Goal: Go to known website: Access a specific website the user already knows

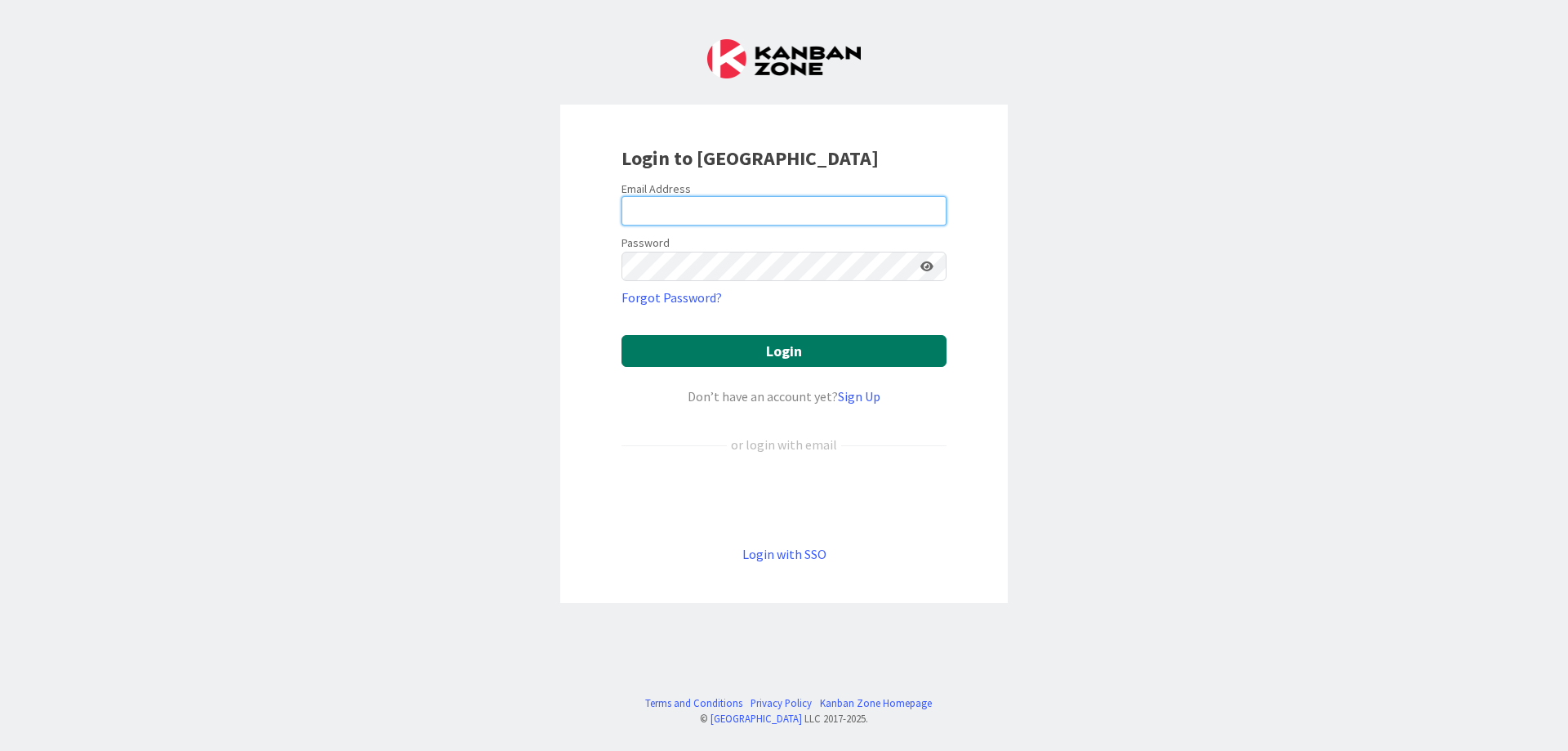
type input "[PERSON_NAME][EMAIL_ADDRESS][DOMAIN_NAME]"
click at [705, 357] on button "Login" at bounding box center [784, 351] width 325 height 32
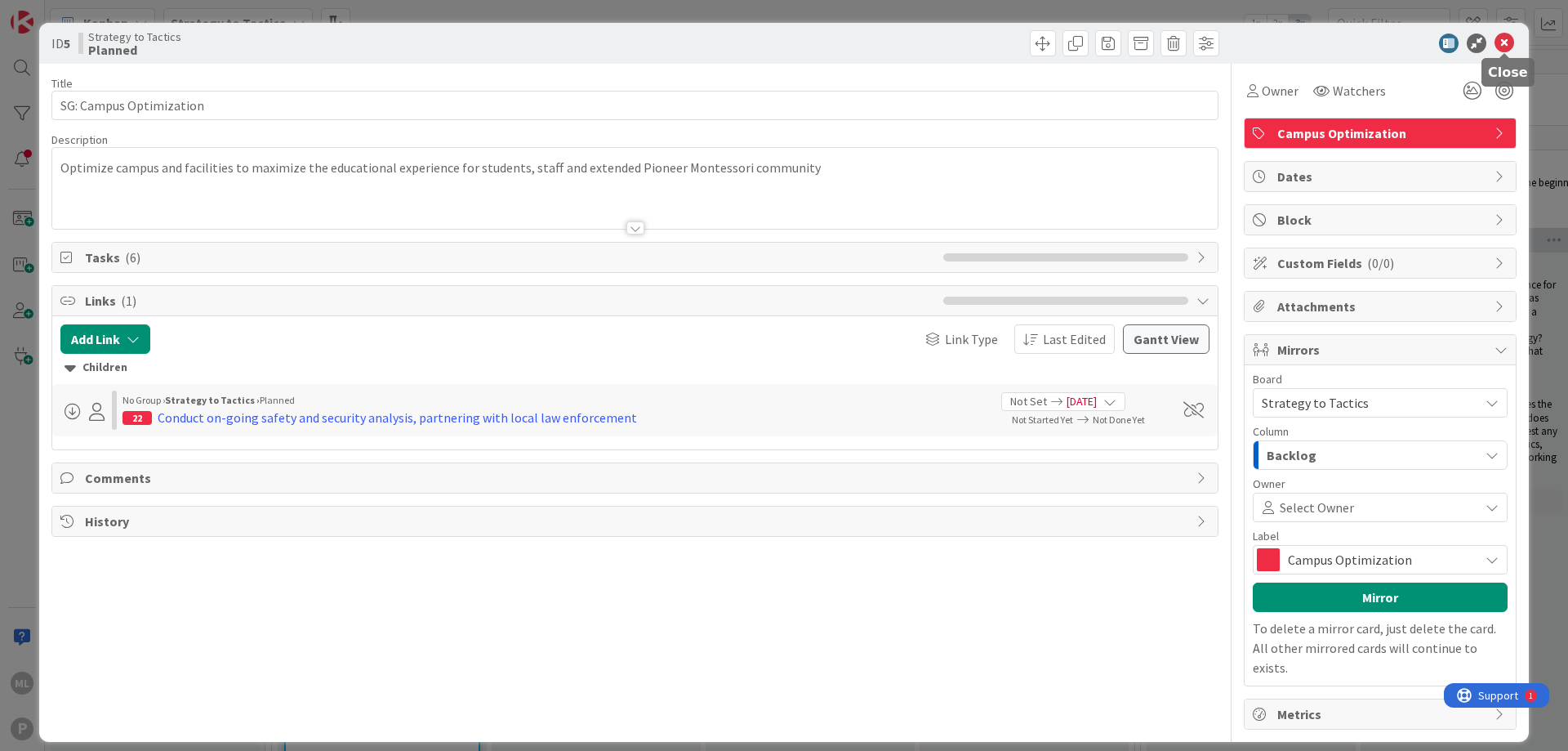
click at [1502, 40] on icon at bounding box center [1504, 43] width 20 height 20
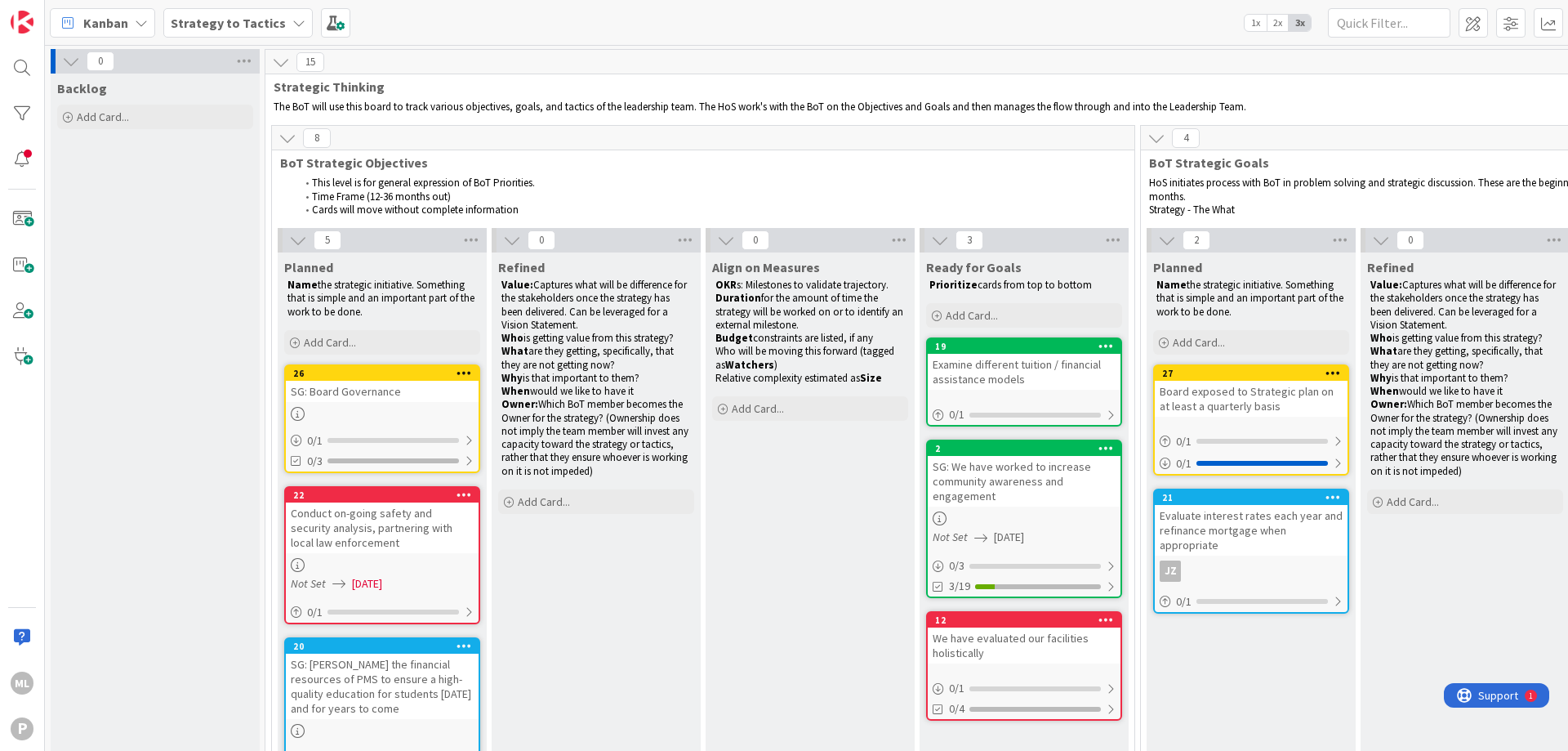
click at [275, 24] on b "Strategy to Tactics" at bounding box center [228, 23] width 115 height 17
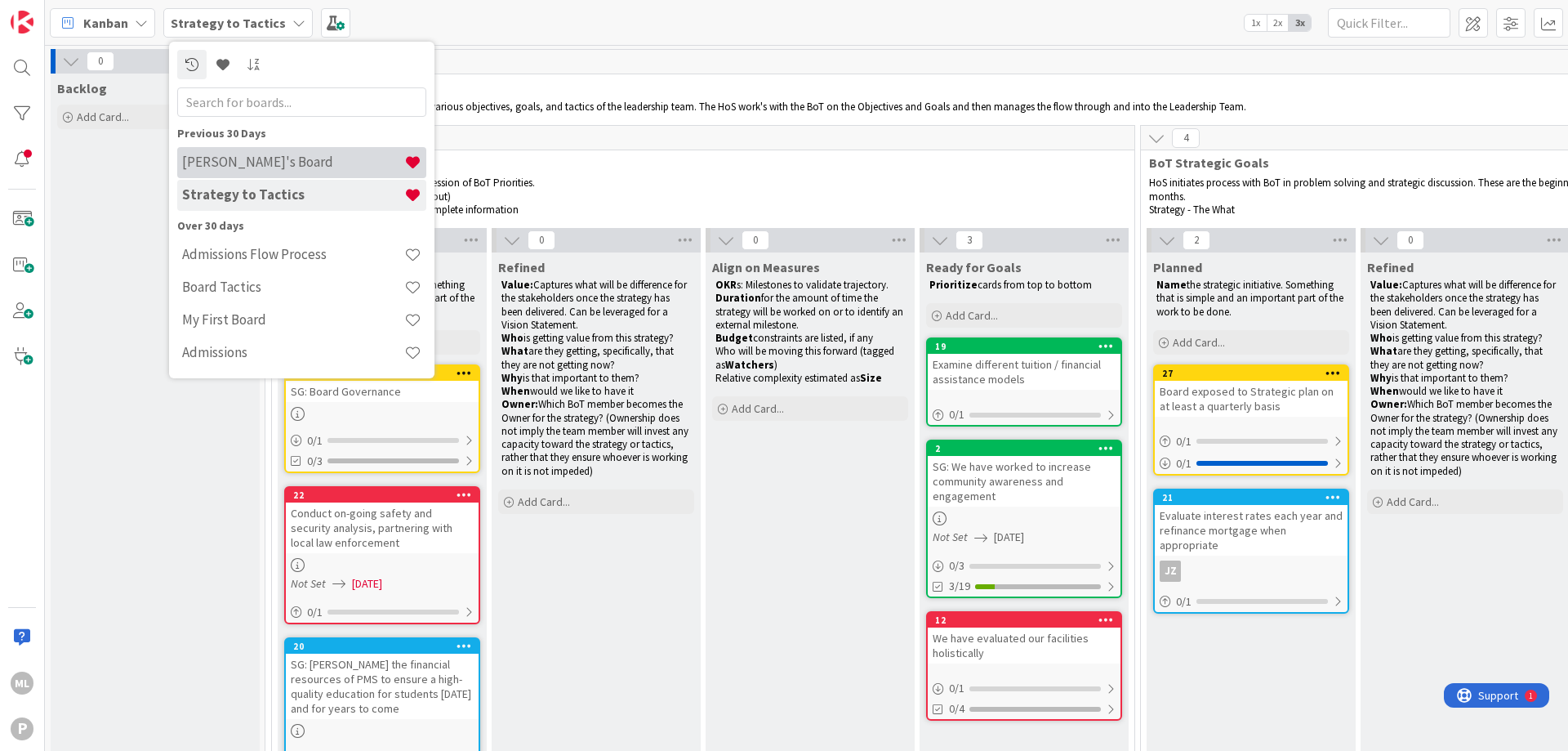
click at [289, 166] on h4 "[PERSON_NAME]'s Board" at bounding box center [293, 162] width 222 height 17
